Goal: Find specific fact: Find specific fact

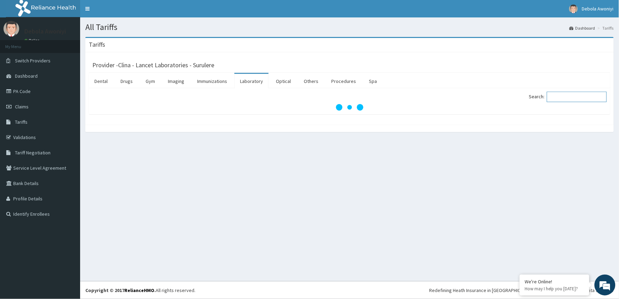
click at [565, 98] on input "Search:" at bounding box center [577, 97] width 60 height 10
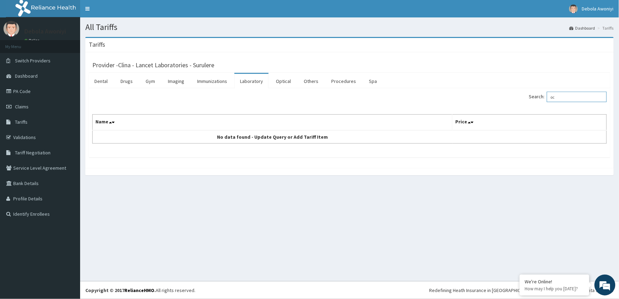
type input "o"
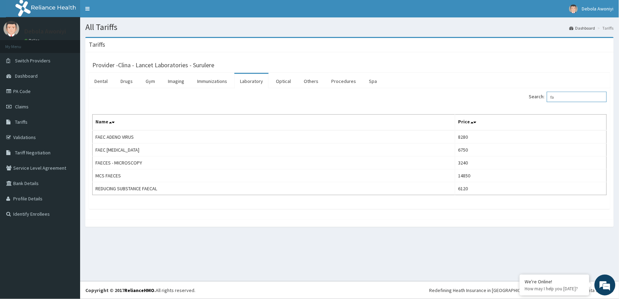
type input "f"
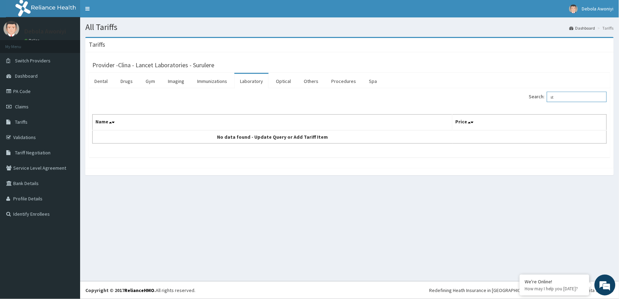
type input "s"
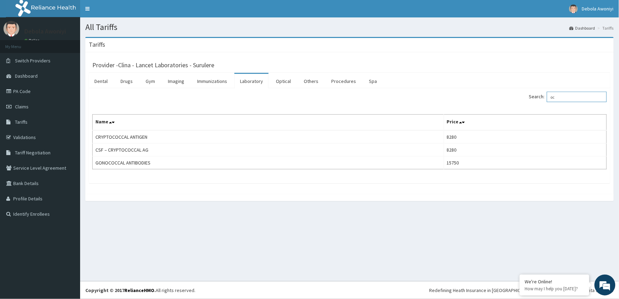
type input "o"
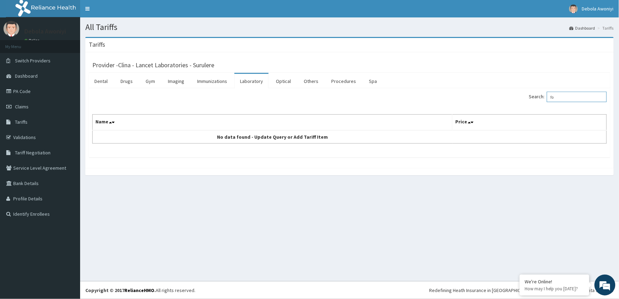
type input "f"
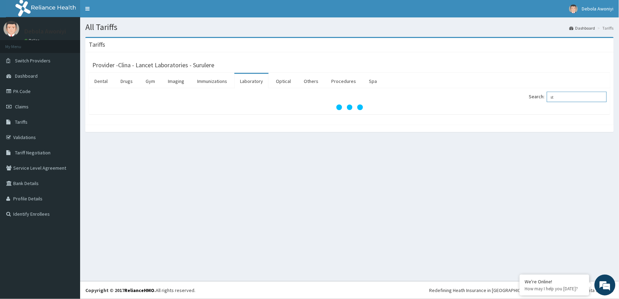
type input "s"
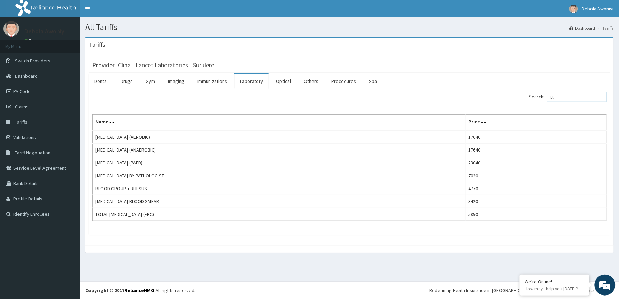
type input "b"
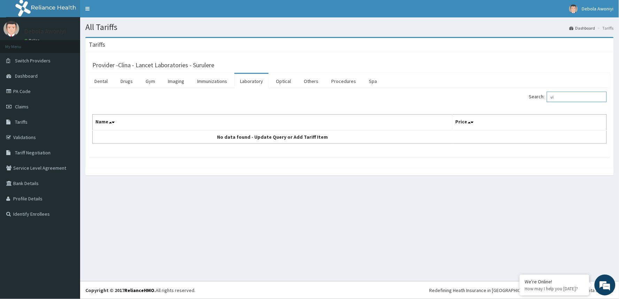
type input "v"
type input "h"
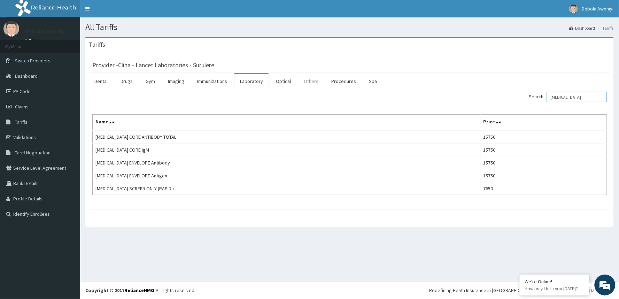
type input "[MEDICAL_DATA]"
click at [318, 84] on link "Others" at bounding box center [311, 81] width 26 height 15
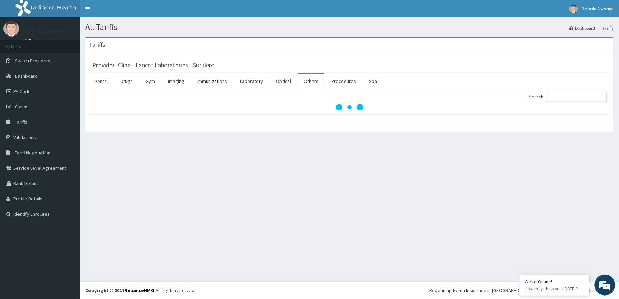
click at [564, 99] on input "Search:" at bounding box center [577, 97] width 60 height 10
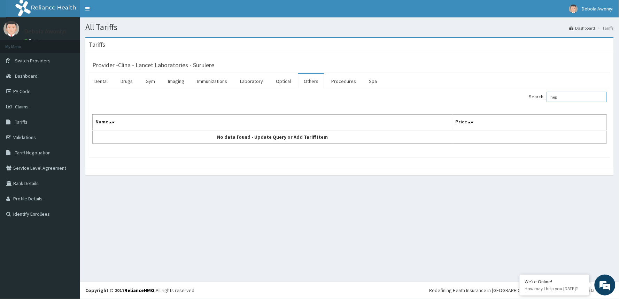
type input "hep"
click at [38, 92] on link "PA Code" at bounding box center [40, 91] width 80 height 15
